Goal: Information Seeking & Learning: Learn about a topic

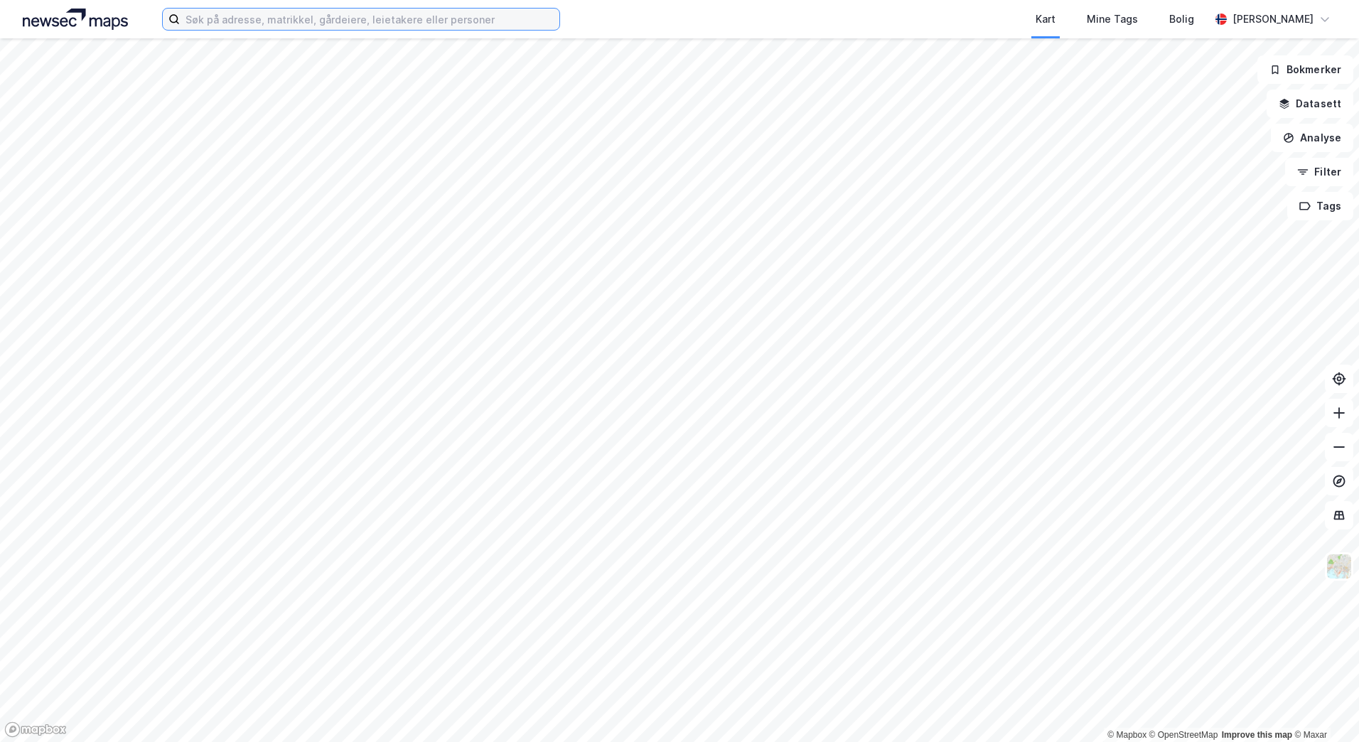
click at [360, 19] on input at bounding box center [369, 19] width 379 height 21
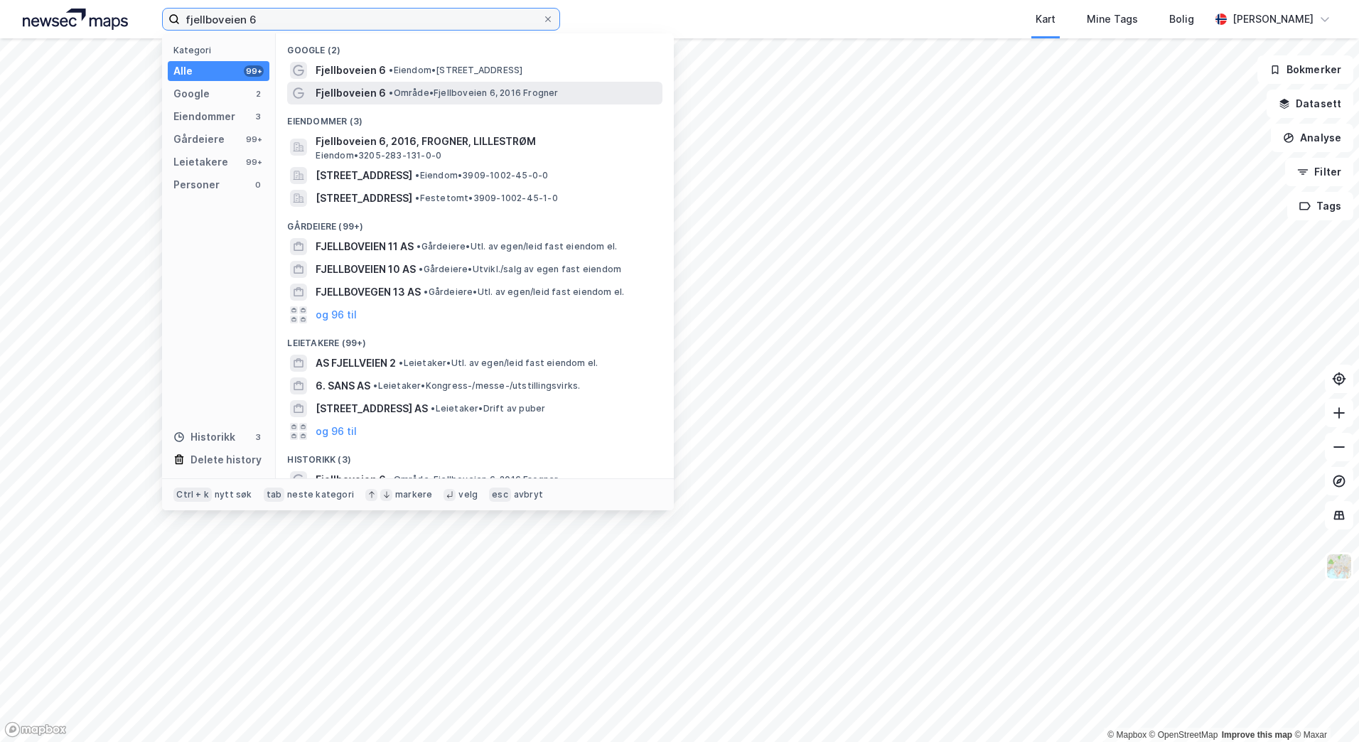
type input "fjellboveien 6"
click at [441, 96] on span "• Område • Fjellboveien 6, 2016 Frogner" at bounding box center [473, 92] width 169 height 11
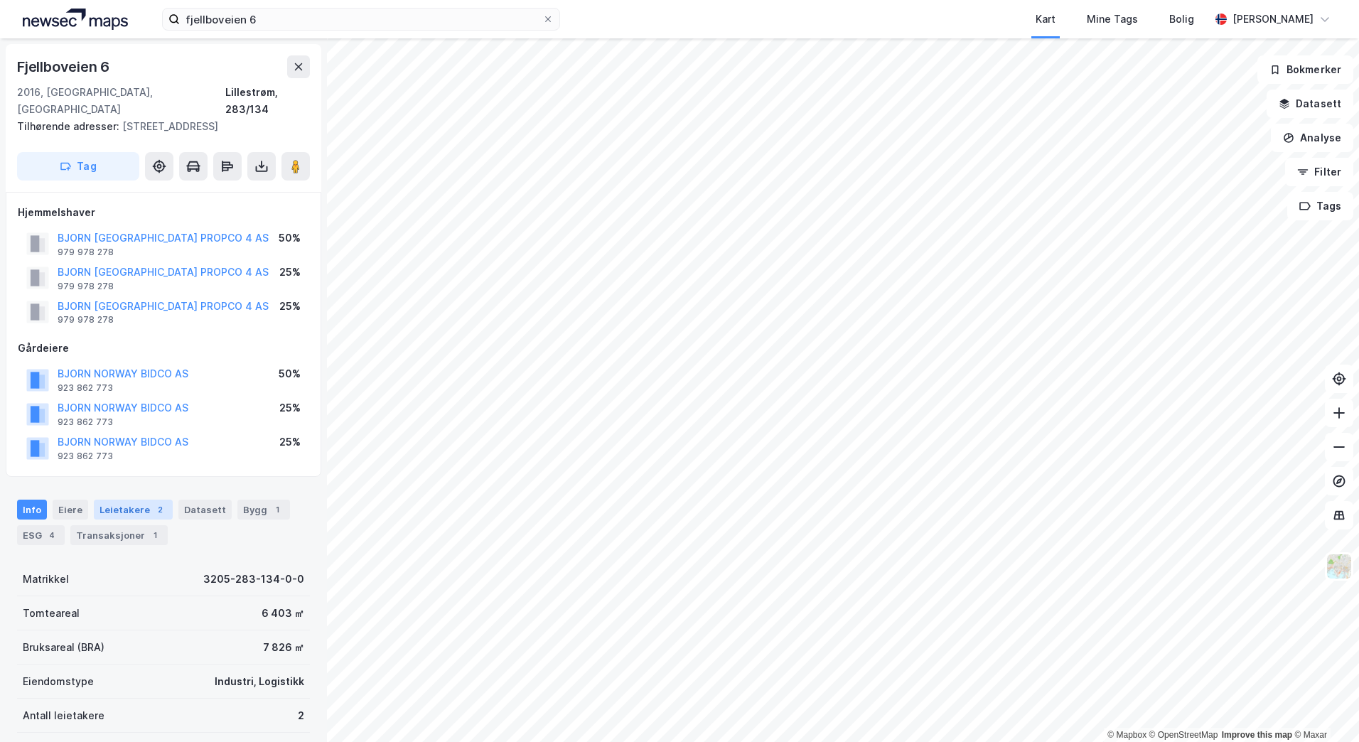
click at [144, 500] on div "Leietakere 2" at bounding box center [133, 510] width 79 height 20
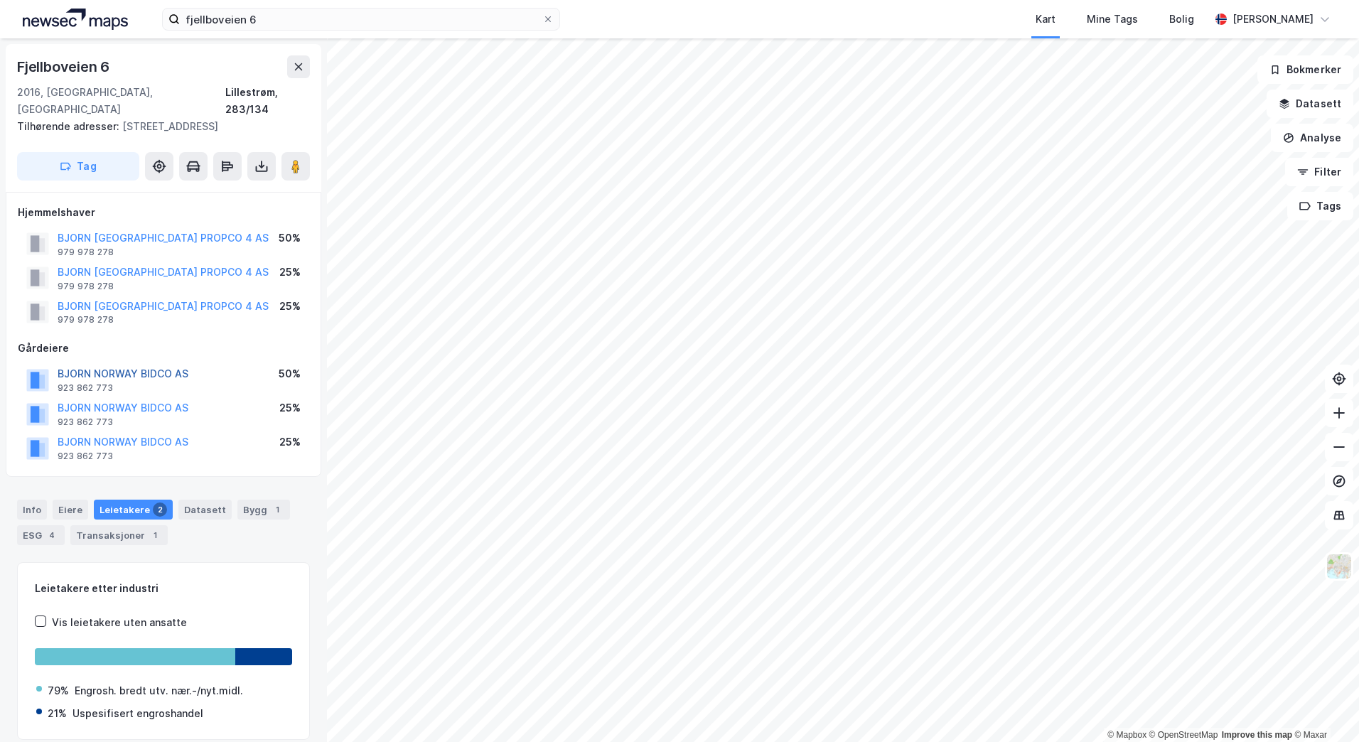
click at [0, 0] on button "BJORN NORWAY BIDCO AS" at bounding box center [0, 0] width 0 height 0
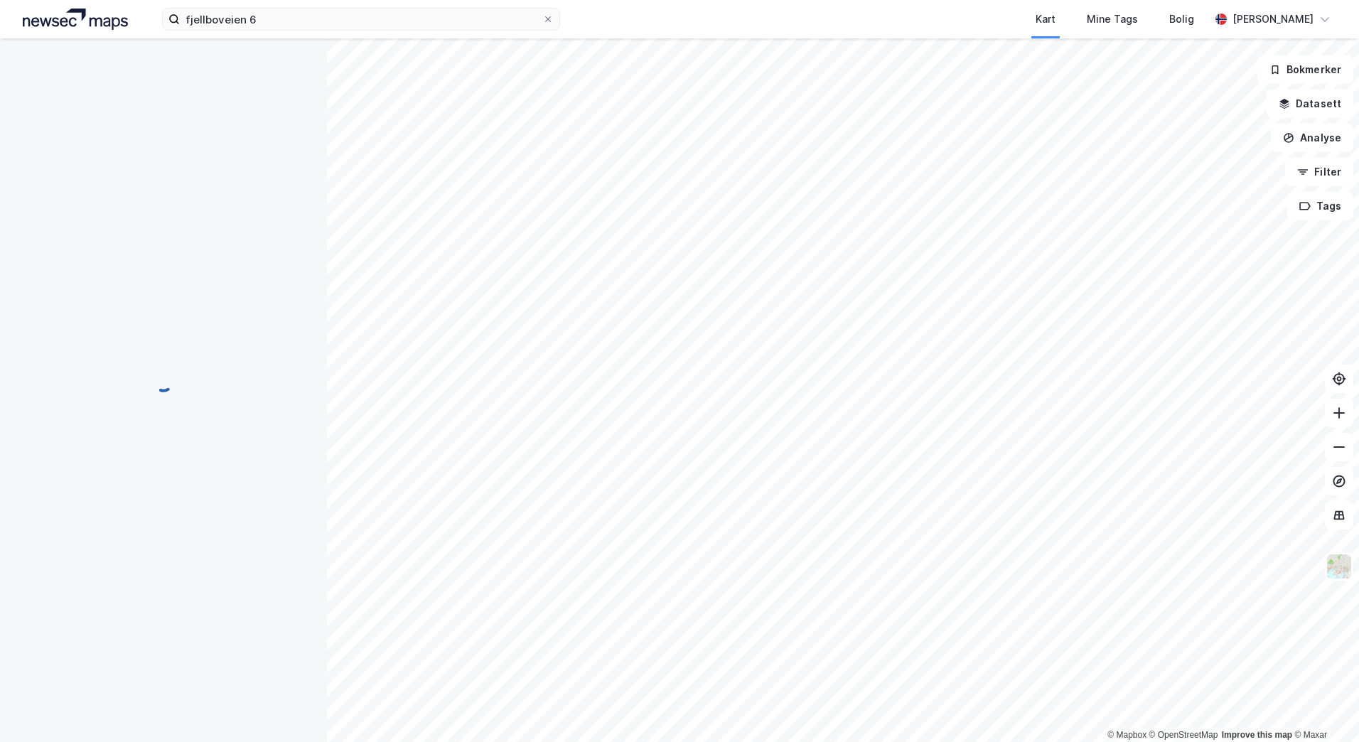
scroll to position [1, 0]
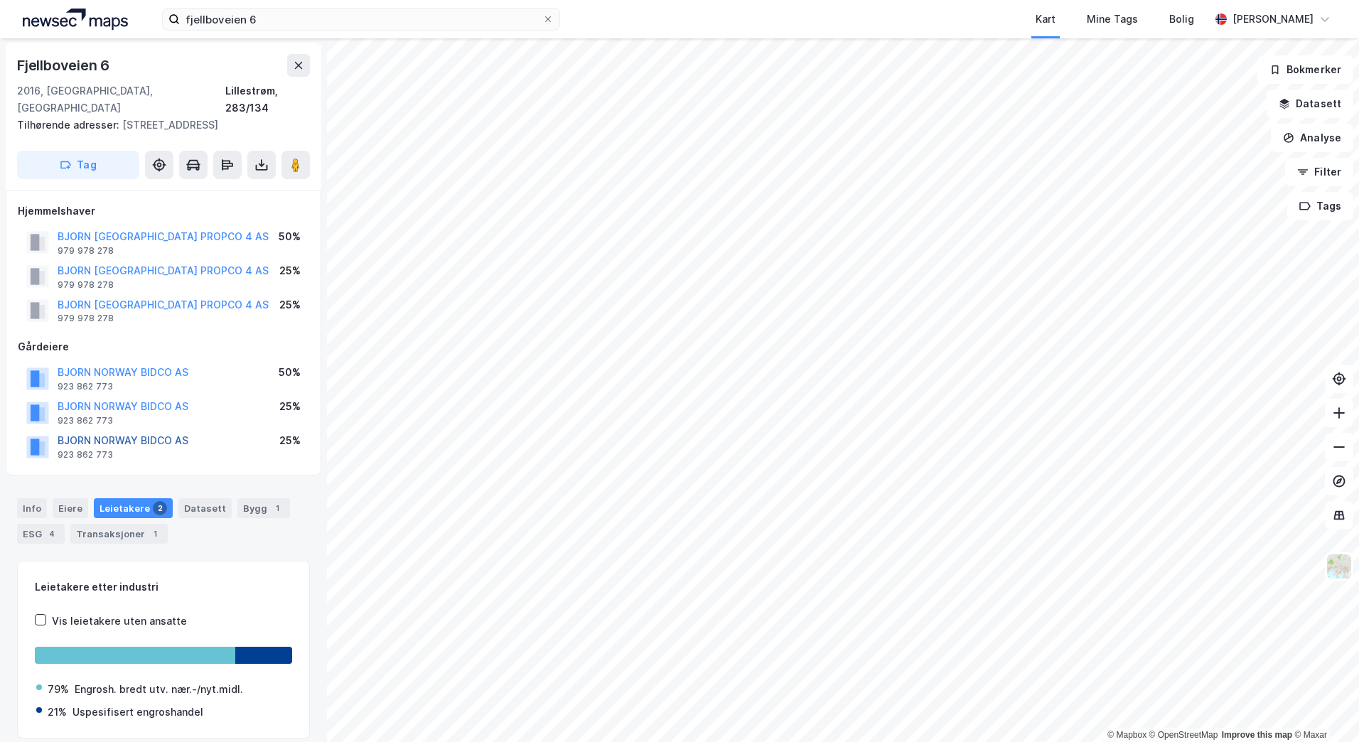
click at [0, 0] on button "BJORN NORWAY BIDCO AS" at bounding box center [0, 0] width 0 height 0
click at [74, 500] on div "Eiere" at bounding box center [71, 510] width 36 height 20
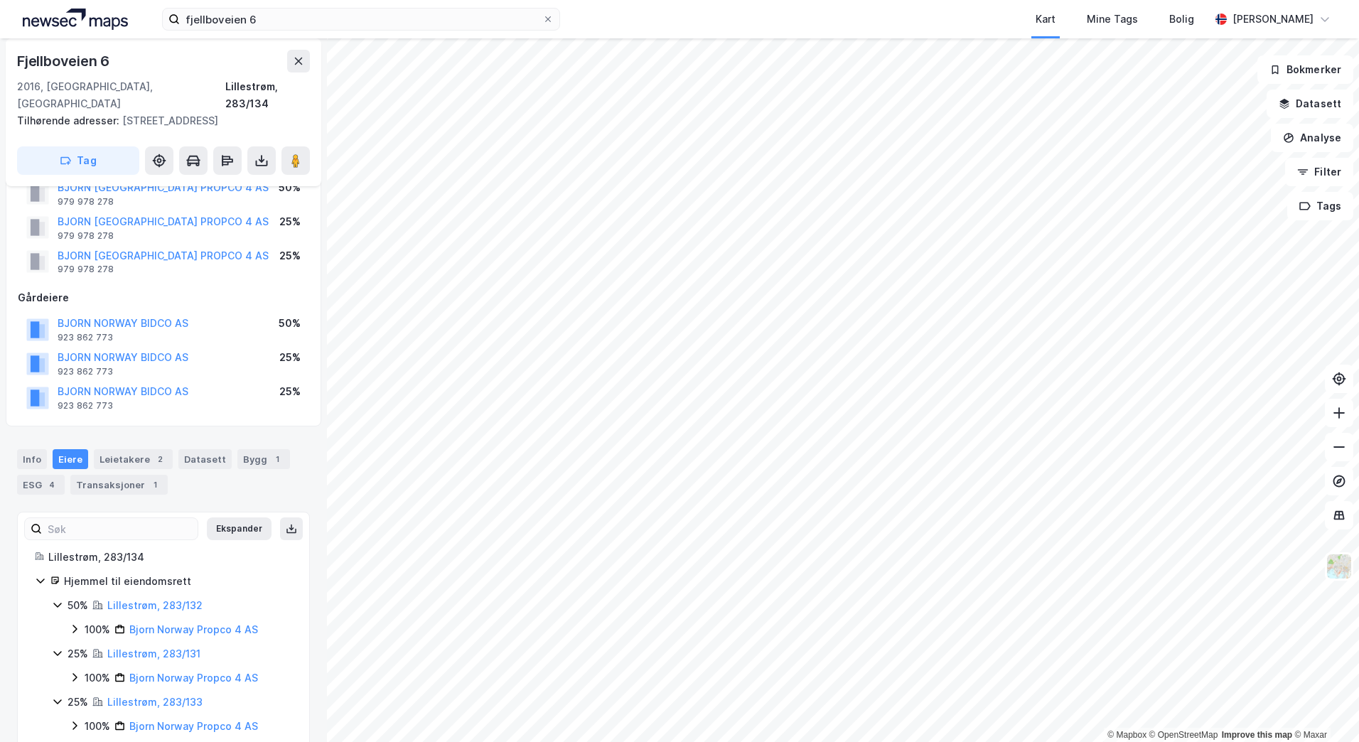
scroll to position [61, 0]
